Goal: Transaction & Acquisition: Purchase product/service

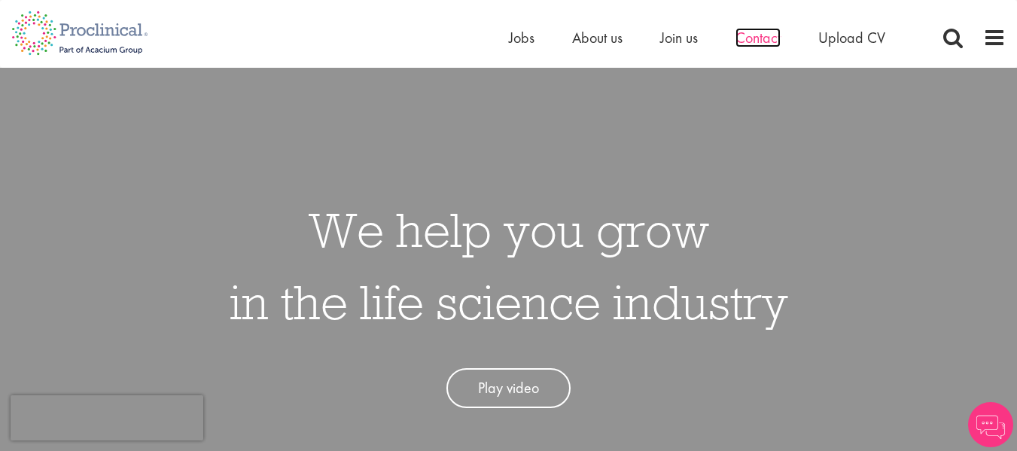
click at [765, 36] on span "Contact" at bounding box center [757, 38] width 45 height 20
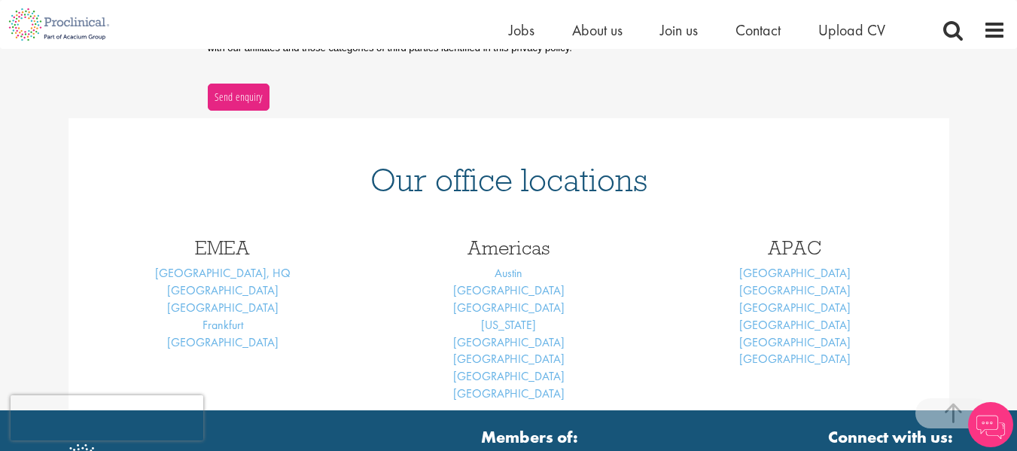
scroll to position [560, 0]
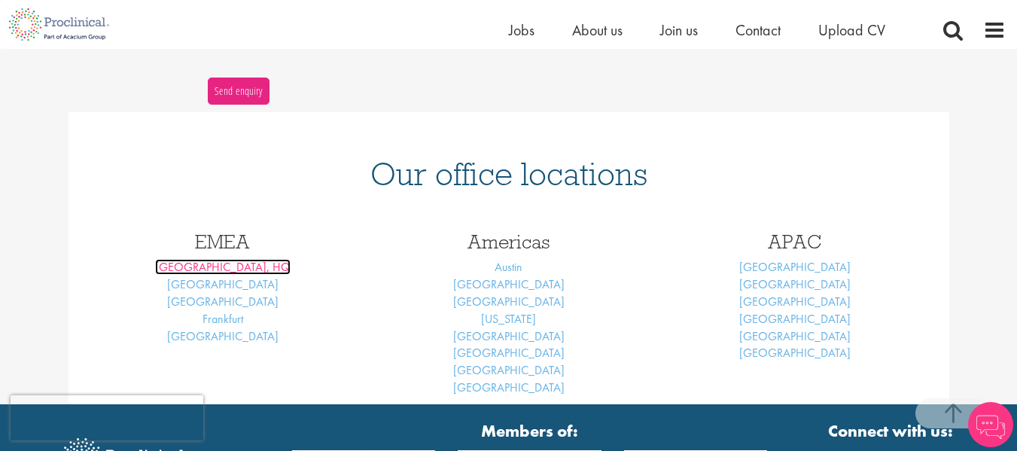
click at [211, 272] on link "[GEOGRAPHIC_DATA], HQ" at bounding box center [222, 267] width 135 height 16
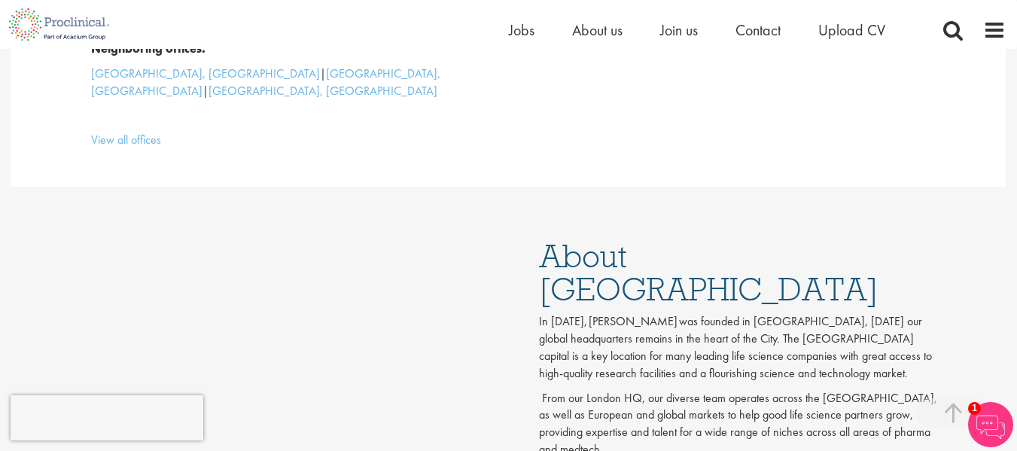
scroll to position [596, 0]
click at [515, 36] on span "Jobs" at bounding box center [522, 30] width 26 height 20
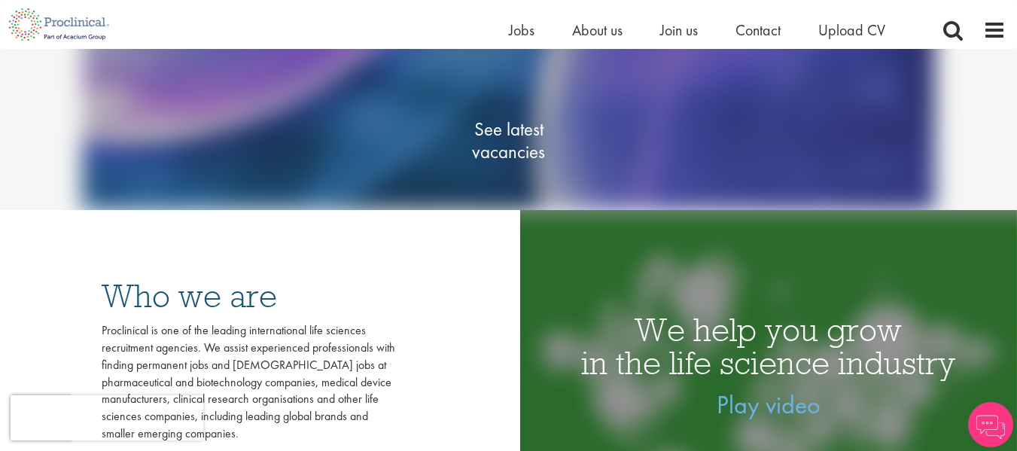
scroll to position [215, 0]
click at [504, 147] on span "See latest vacancies" at bounding box center [508, 139] width 150 height 45
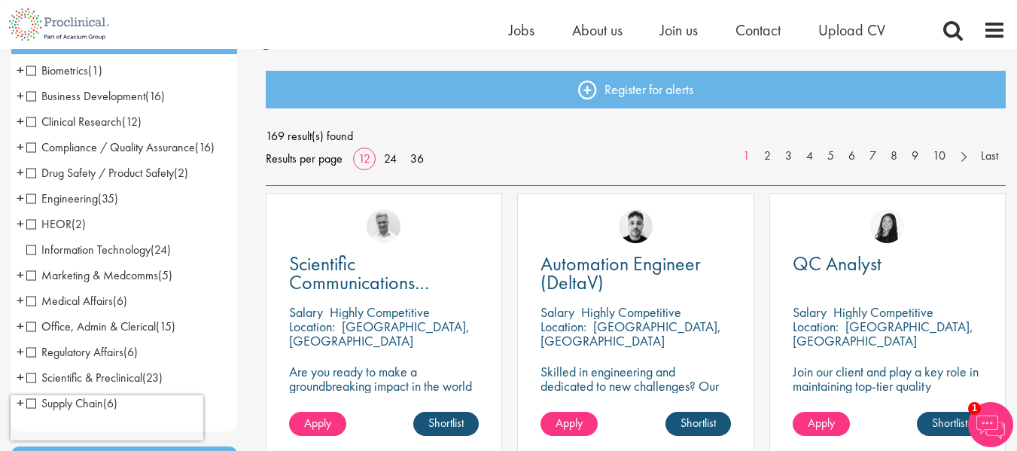
scroll to position [227, 0]
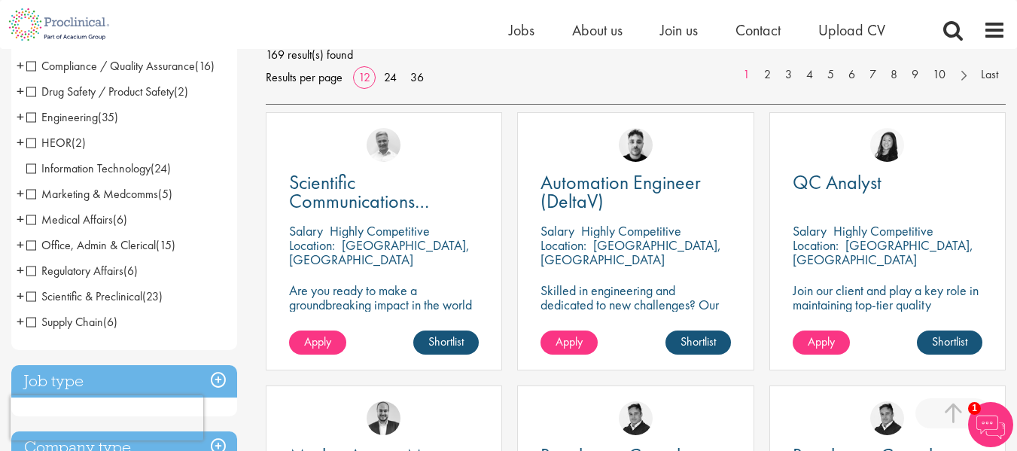
click at [66, 325] on span "Supply Chain" at bounding box center [64, 322] width 77 height 16
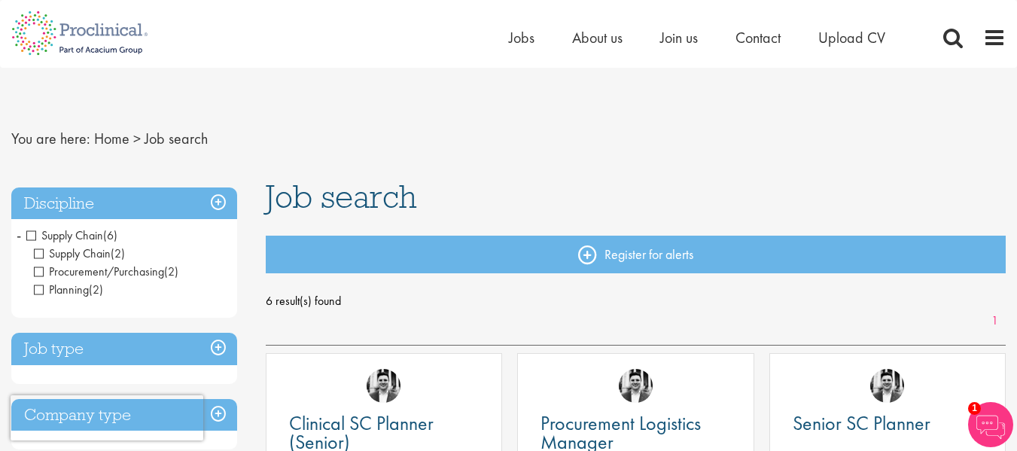
click at [32, 231] on span "Supply Chain" at bounding box center [64, 235] width 77 height 16
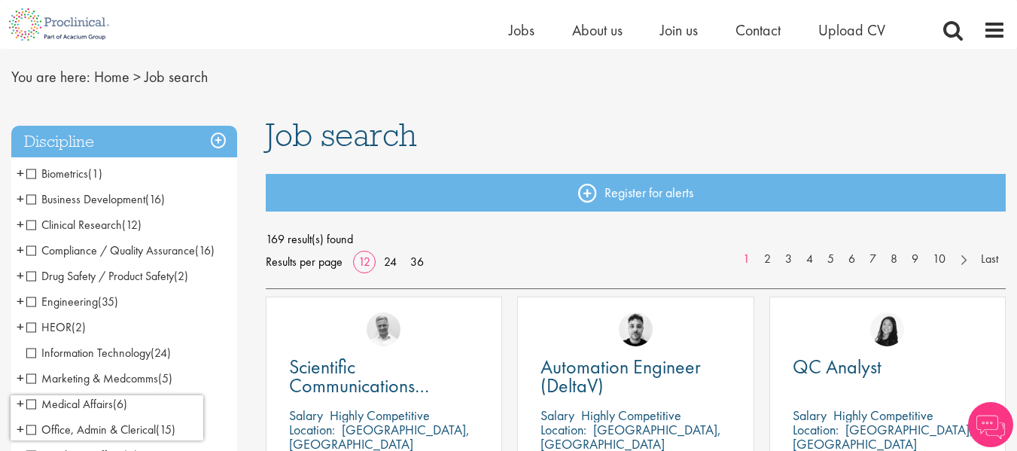
scroll to position [44, 0]
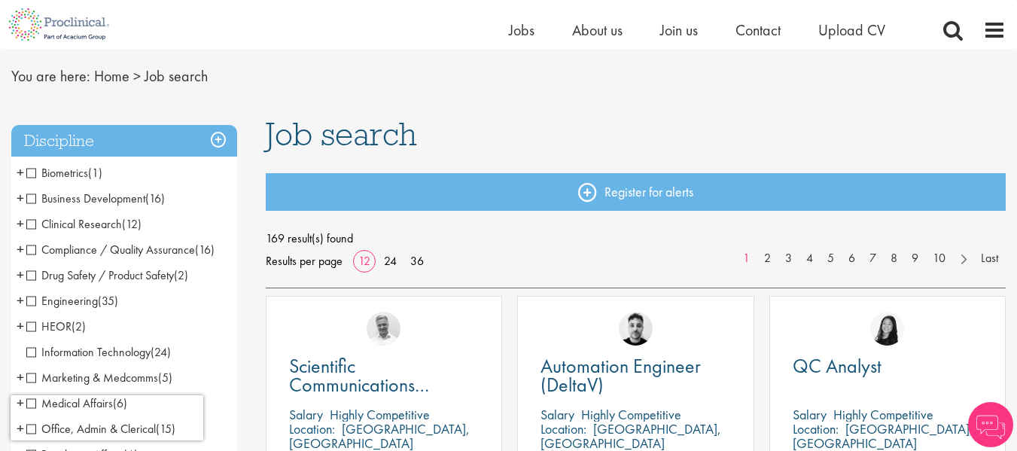
click at [84, 222] on span "Clinical Research" at bounding box center [74, 224] width 96 height 16
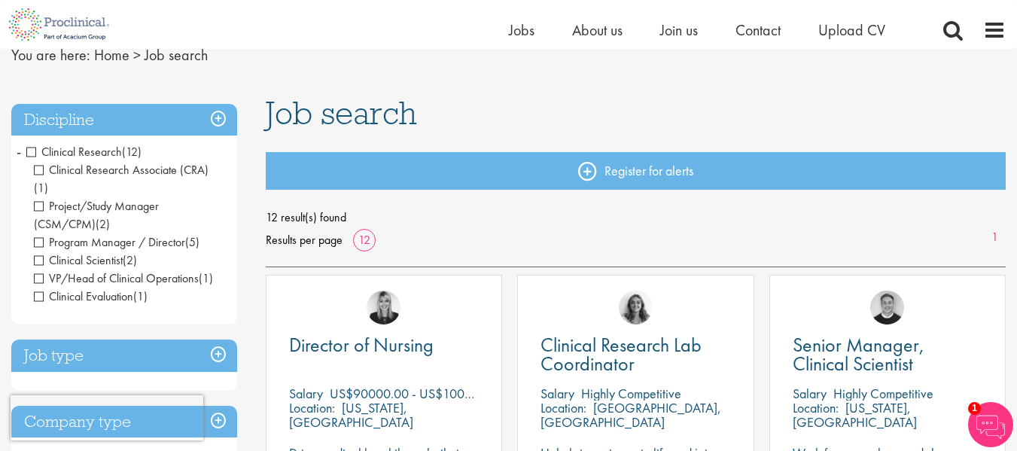
scroll to position [46, 0]
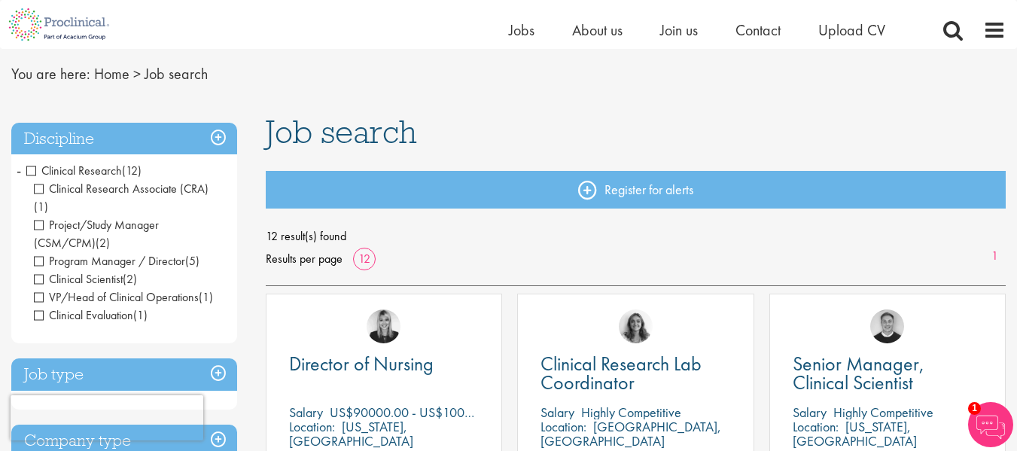
click at [36, 168] on span "Clinical Research" at bounding box center [74, 171] width 96 height 16
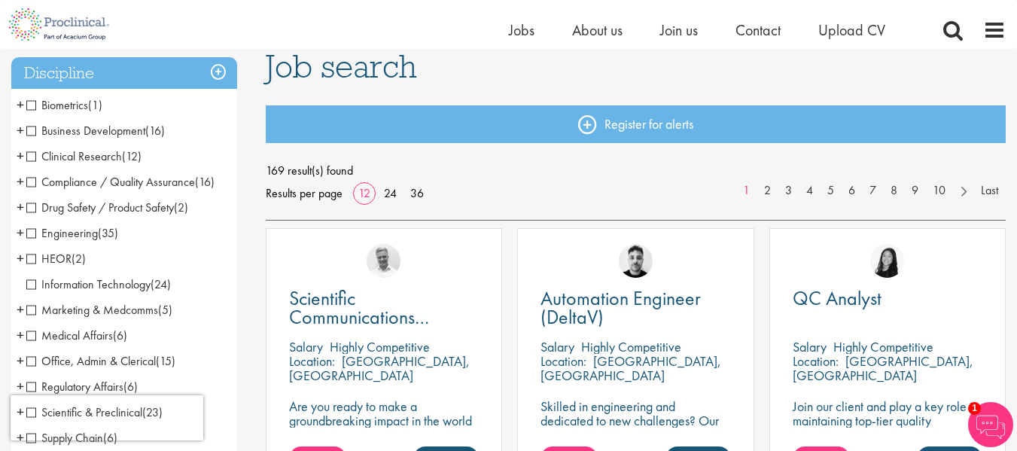
scroll to position [94, 0]
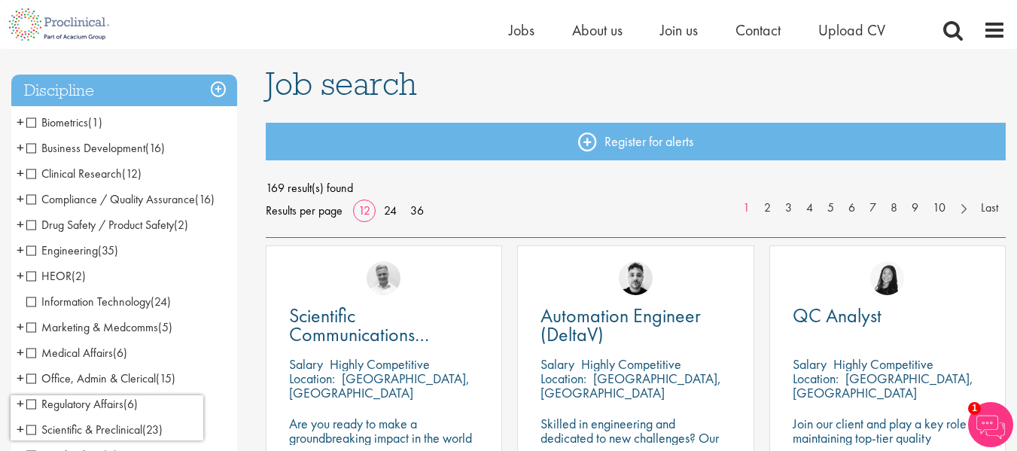
click at [138, 205] on span "Compliance / Quality Assurance" at bounding box center [110, 199] width 169 height 16
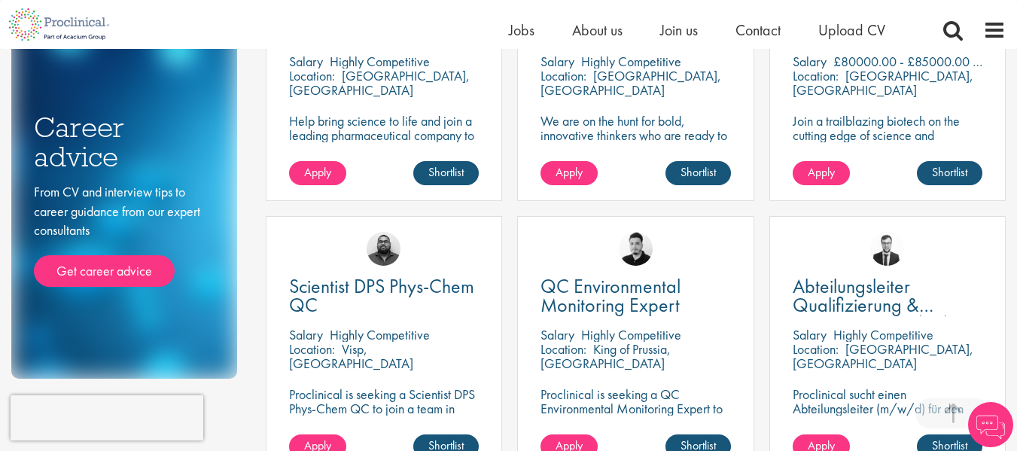
scroll to position [670, 0]
